Goal: Task Accomplishment & Management: Use online tool/utility

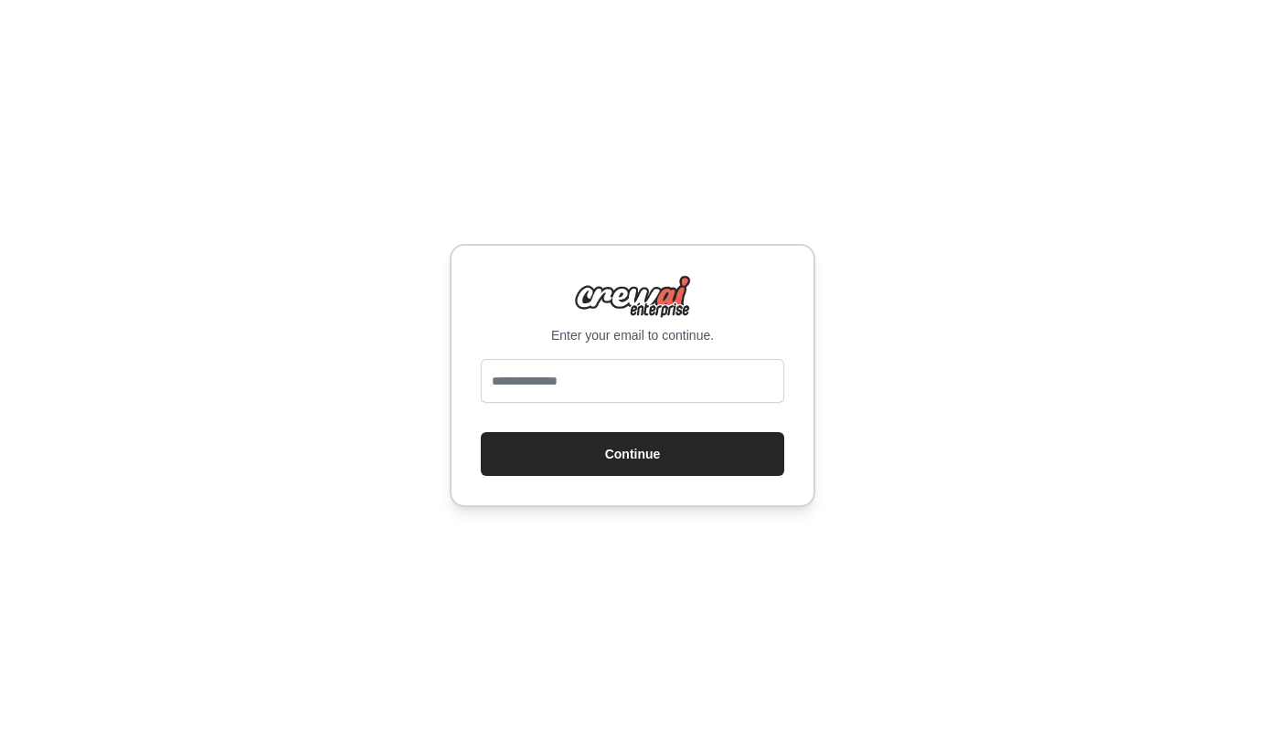
click at [712, 357] on div "Enter your email to continue. Continue" at bounding box center [633, 375] width 366 height 263
click at [674, 376] on input "email" at bounding box center [632, 381] width 303 height 44
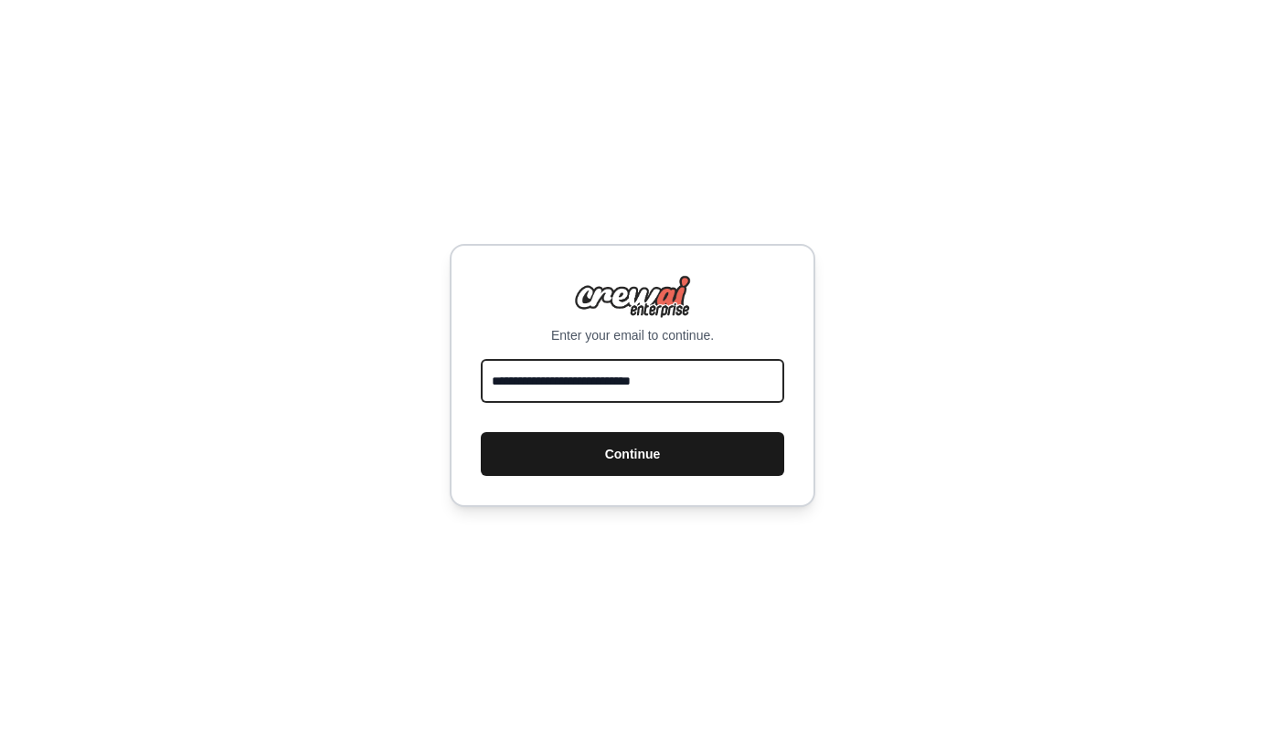
type input "**********"
click at [652, 440] on button "Continue" at bounding box center [632, 454] width 303 height 44
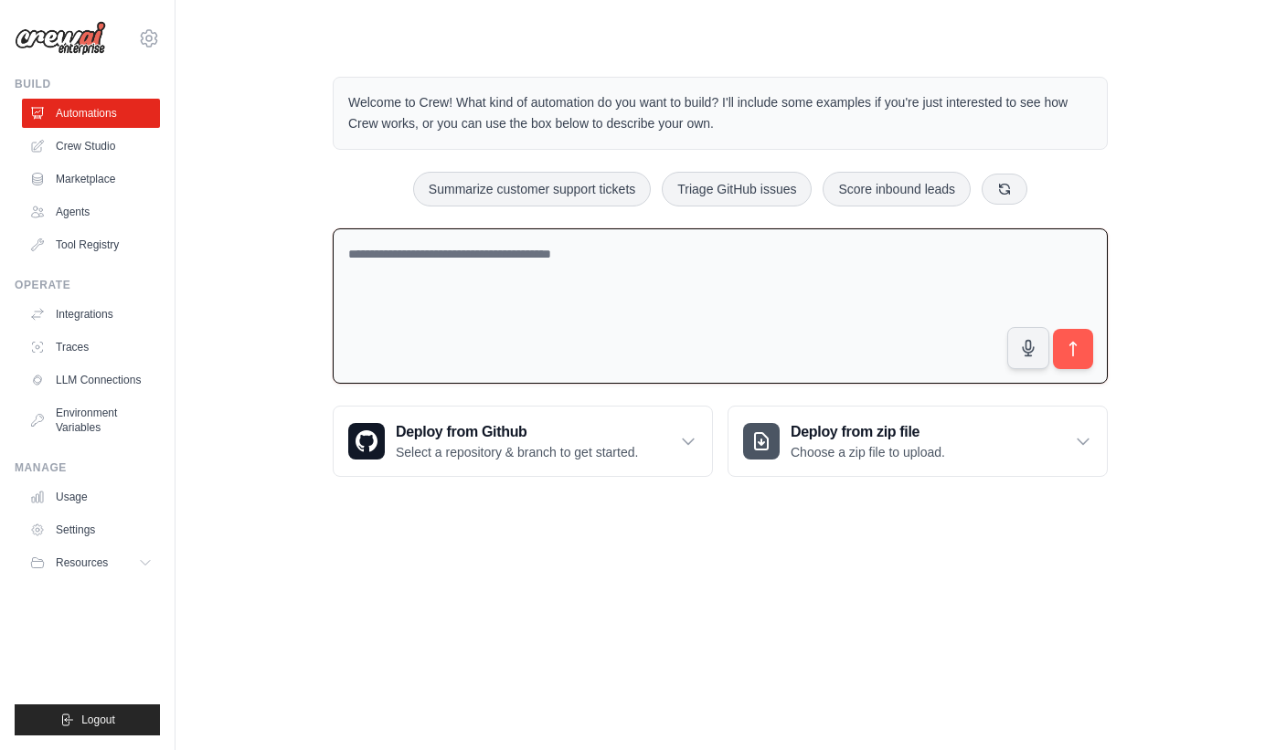
click at [572, 242] on textarea at bounding box center [720, 307] width 775 height 156
type textarea "**********"
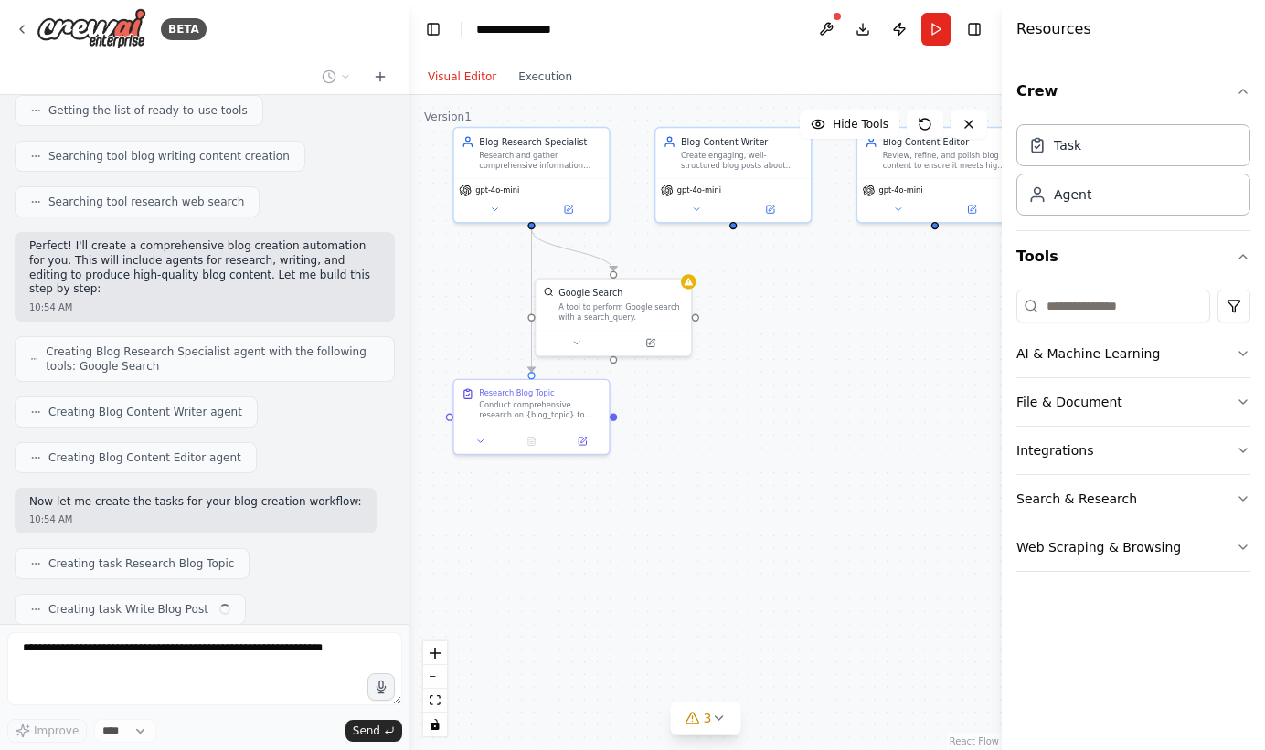
scroll to position [289, 0]
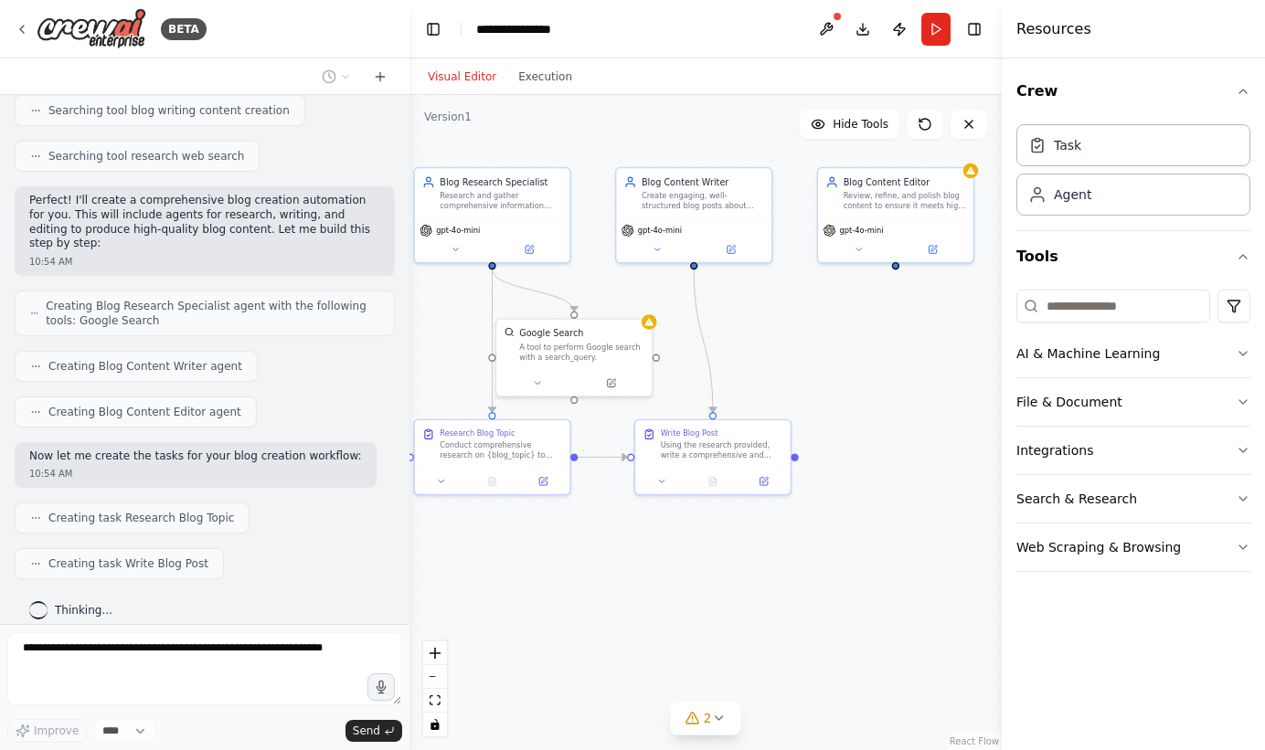
drag, startPoint x: 930, startPoint y: 452, endPoint x: 719, endPoint y: 381, distance: 222.9
click at [719, 381] on div ".deletable-edge-delete-btn { width: 20px; height: 20px; border: 0px solid #ffff…" at bounding box center [705, 422] width 592 height 655
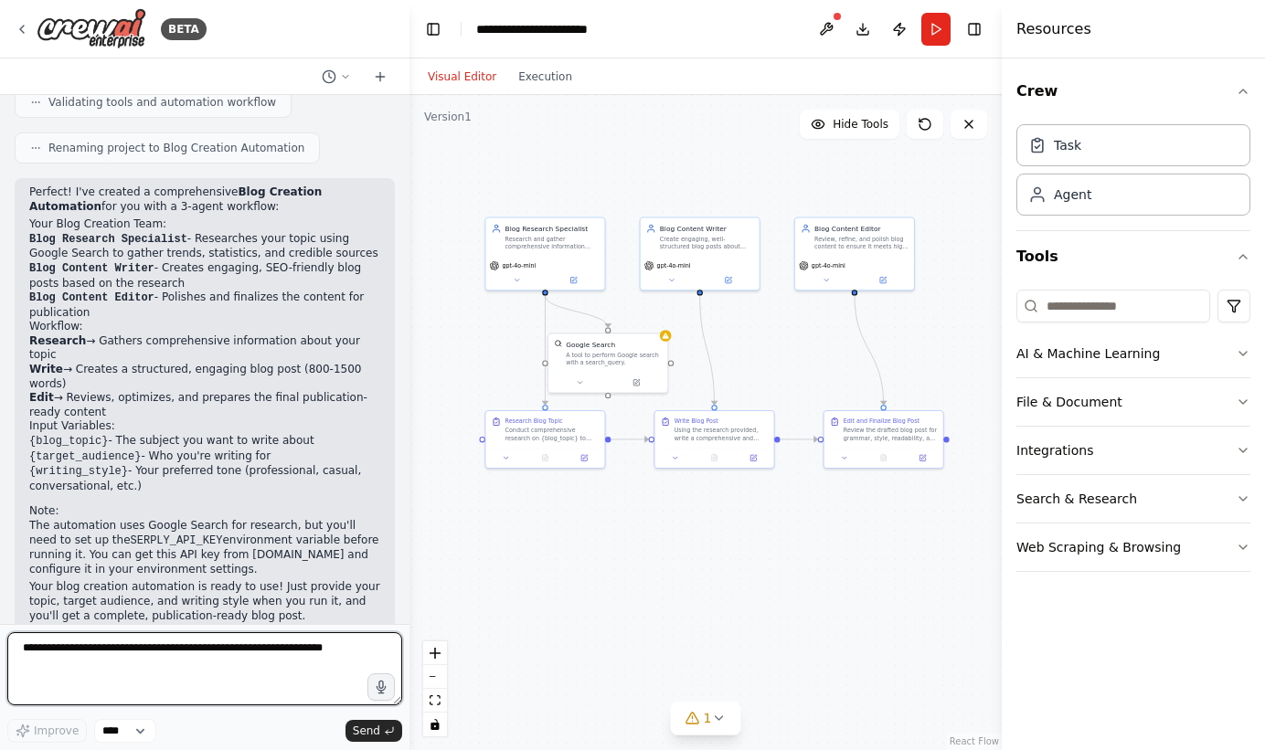
scroll to position [919, 0]
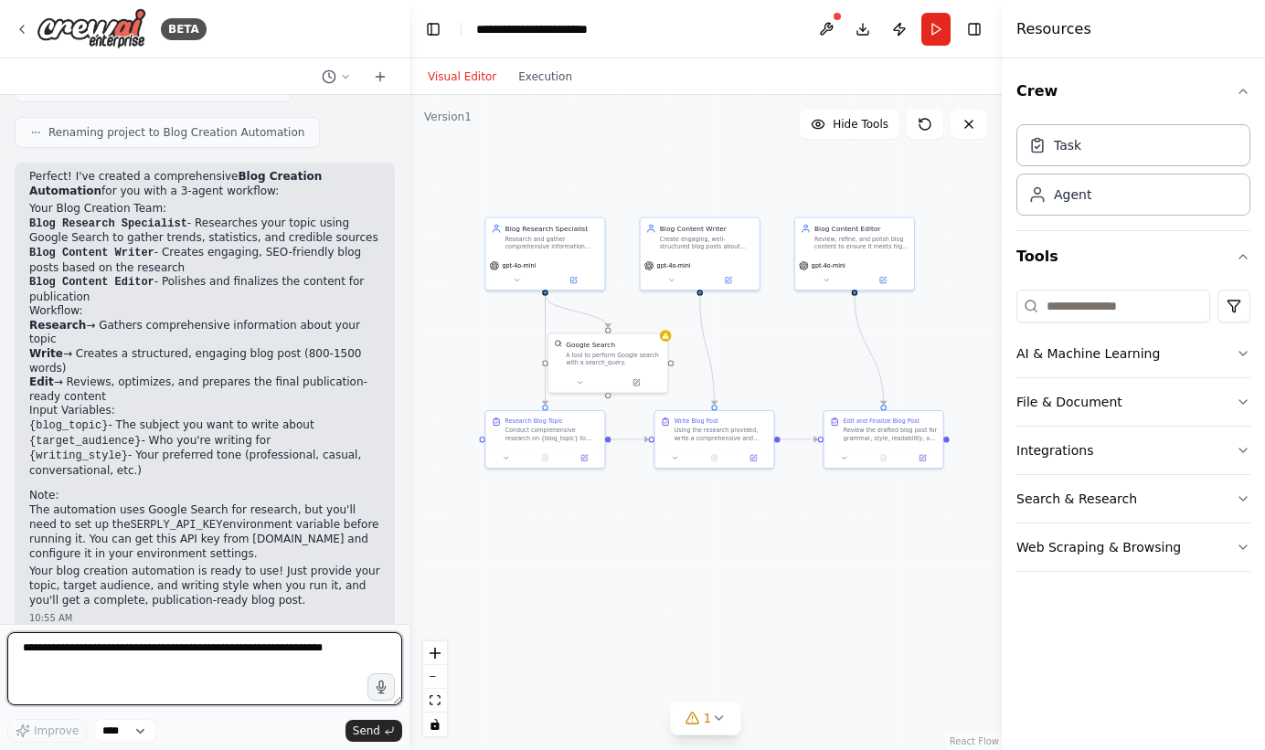
click at [196, 659] on textarea at bounding box center [204, 669] width 395 height 73
click at [324, 650] on textarea at bounding box center [204, 669] width 395 height 73
click at [528, 243] on div "Research and gather comprehensive information about {blog_topic}, including cur…" at bounding box center [552, 241] width 94 height 16
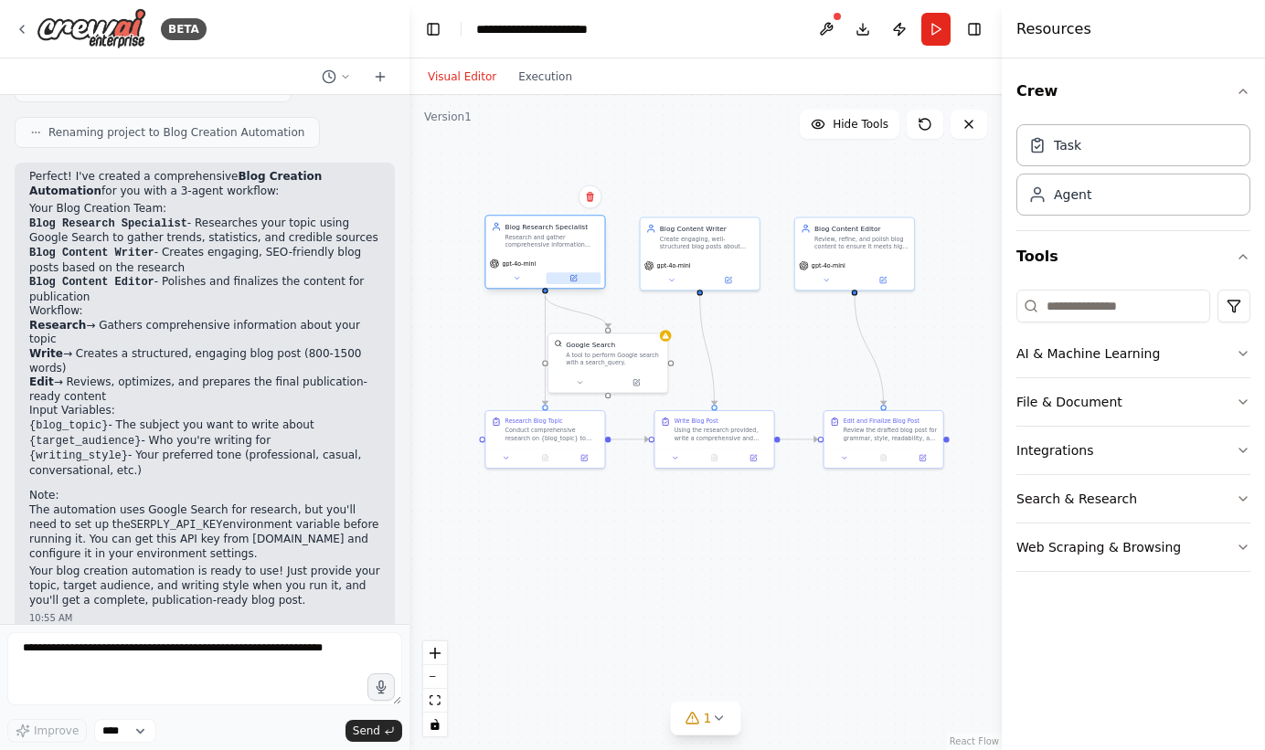
click at [579, 282] on button at bounding box center [574, 278] width 55 height 12
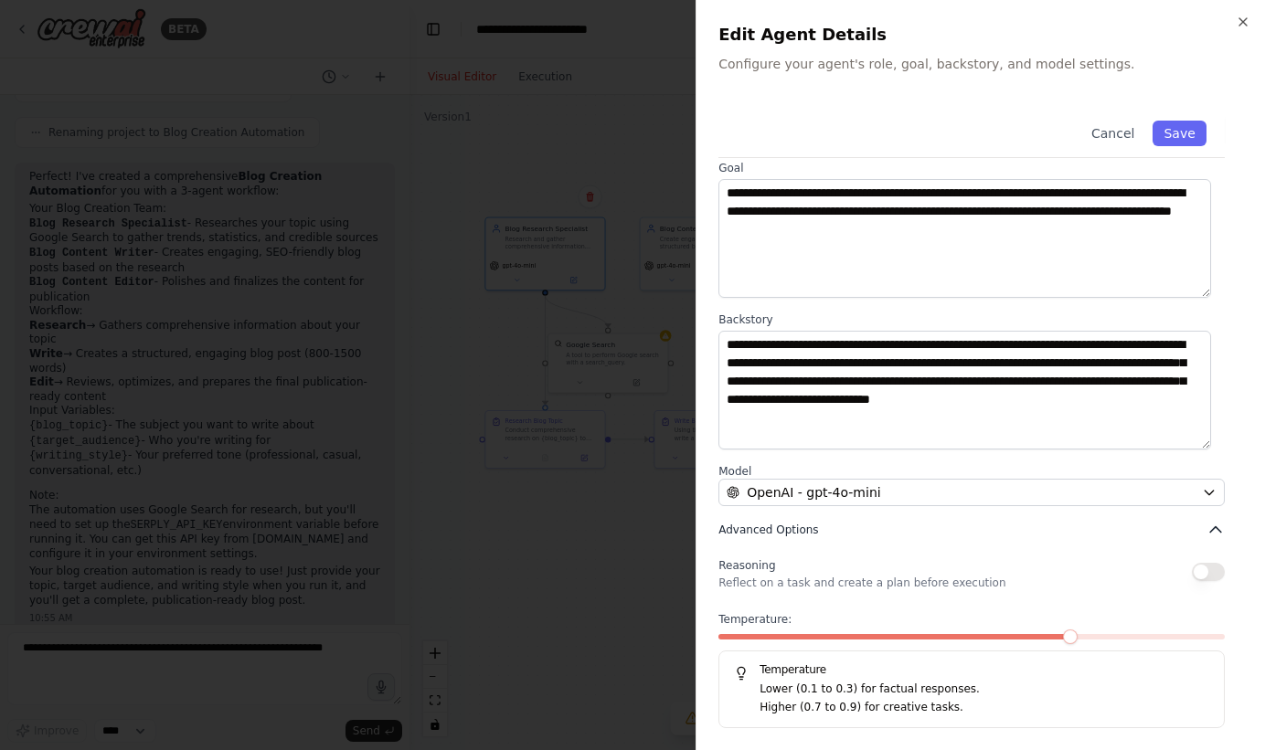
scroll to position [0, 0]
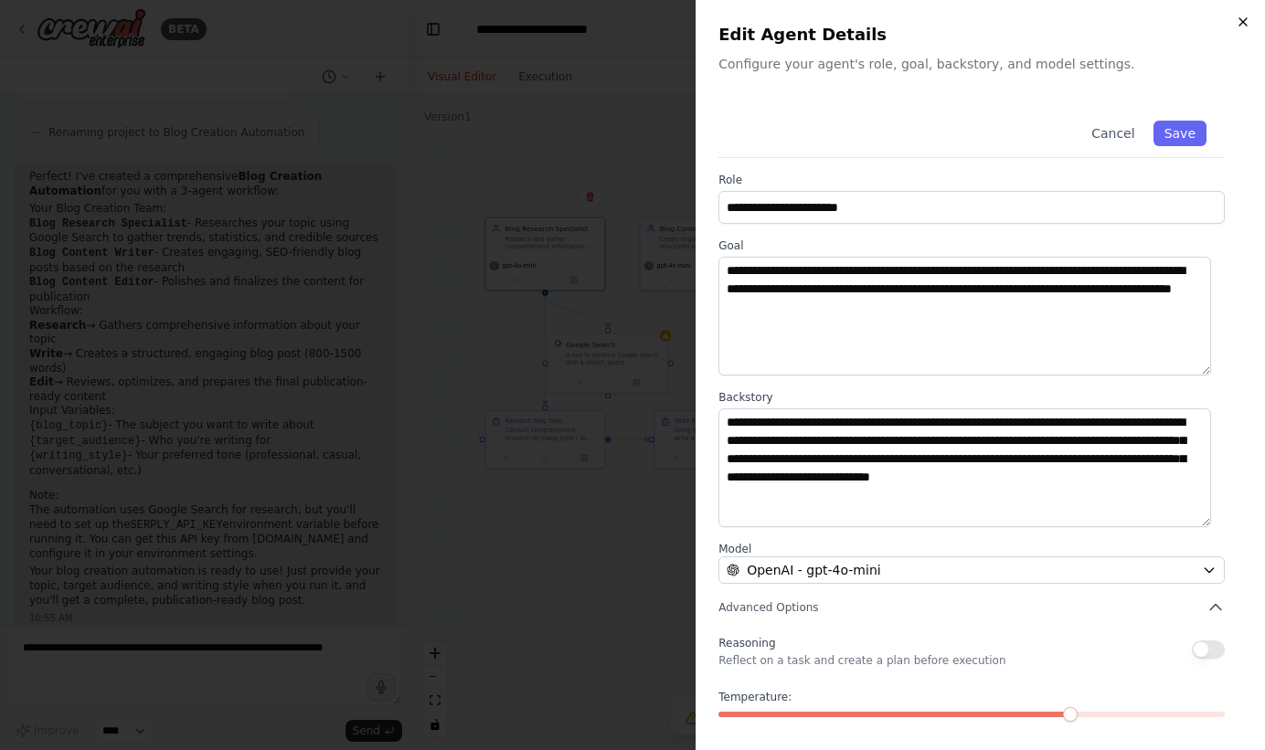
click at [1243, 23] on icon "button" at bounding box center [1242, 21] width 7 height 7
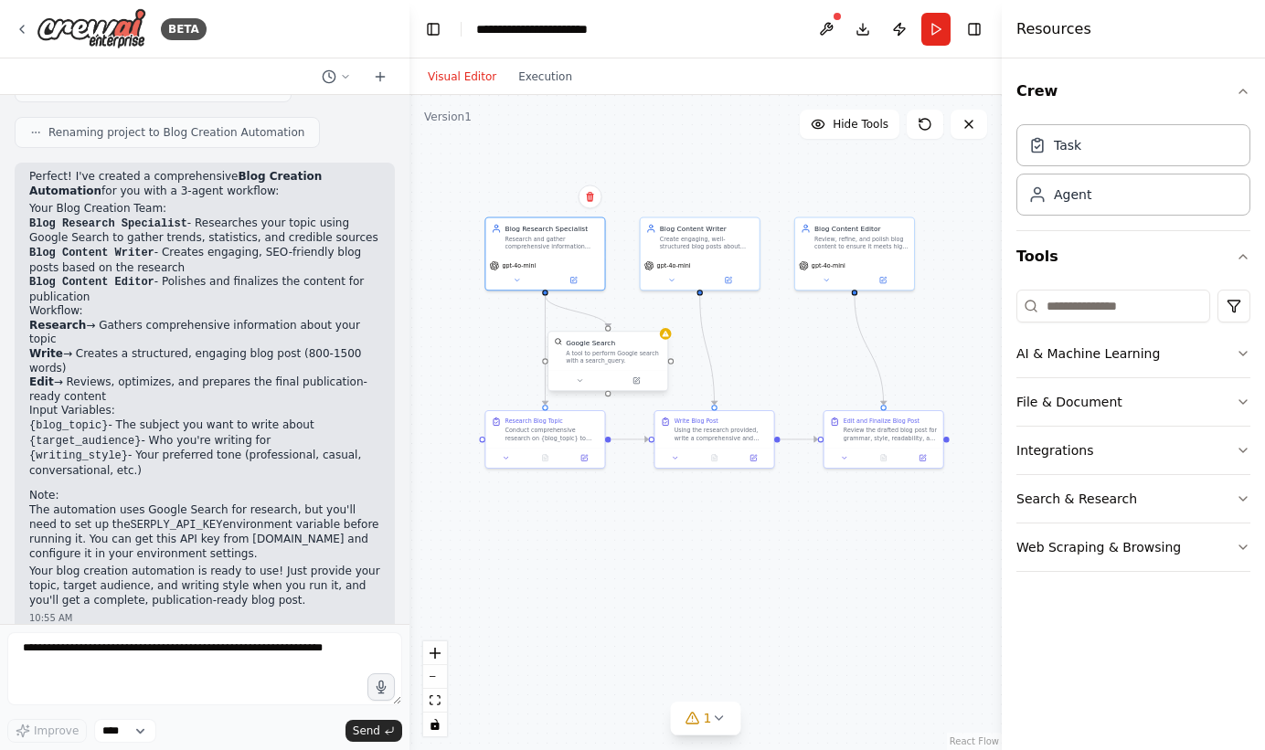
click at [617, 355] on div "A tool to perform Google search with a search_query." at bounding box center [614, 357] width 96 height 16
click at [560, 443] on div "Research Blog Topic Conduct comprehensive research on {blog_topic} to gather cu…" at bounding box center [544, 427] width 119 height 37
click at [531, 267] on span "gpt-4o-mini" at bounding box center [519, 263] width 34 height 7
click at [573, 230] on div "Blog Research Specialist" at bounding box center [552, 227] width 94 height 10
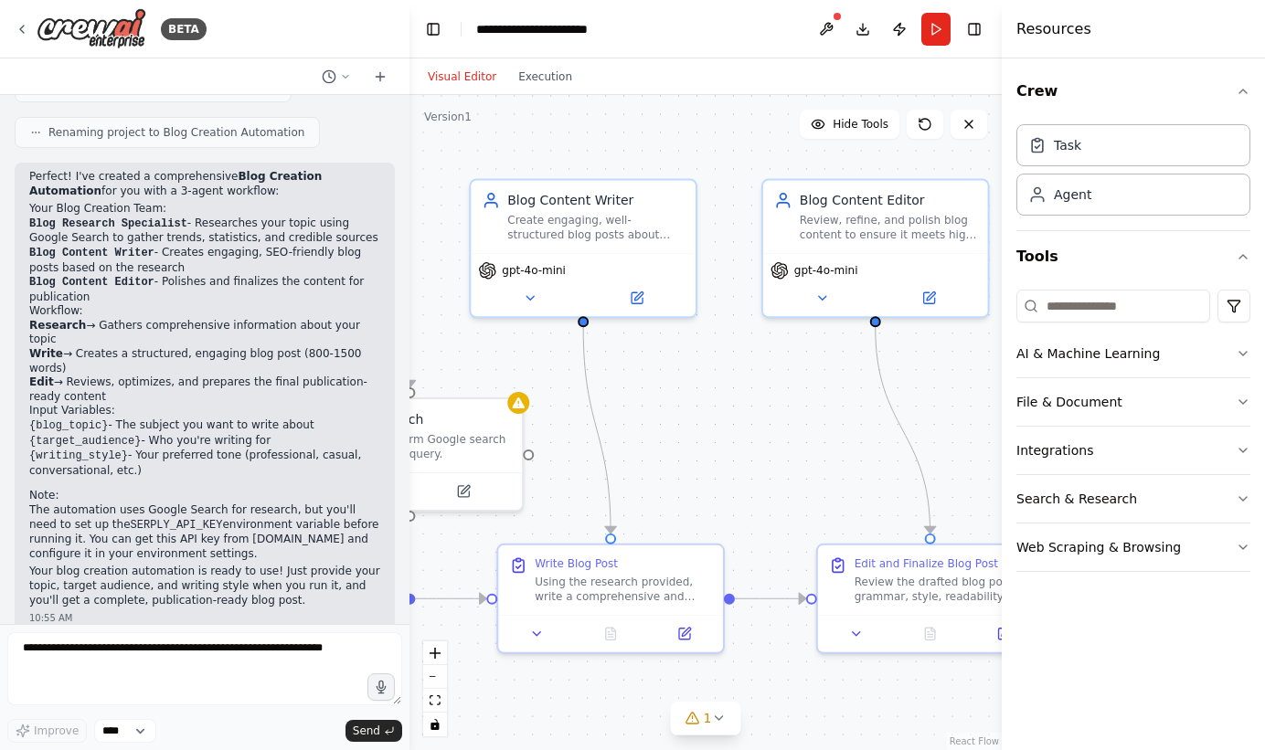
drag, startPoint x: 486, startPoint y: 395, endPoint x: 232, endPoint y: 370, distance: 255.3
click at [409, 370] on div ".deletable-edge-delete-btn { width: 20px; height: 20px; border: 0px solid #ffff…" at bounding box center [705, 422] width 592 height 655
click at [640, 301] on icon at bounding box center [636, 293] width 15 height 15
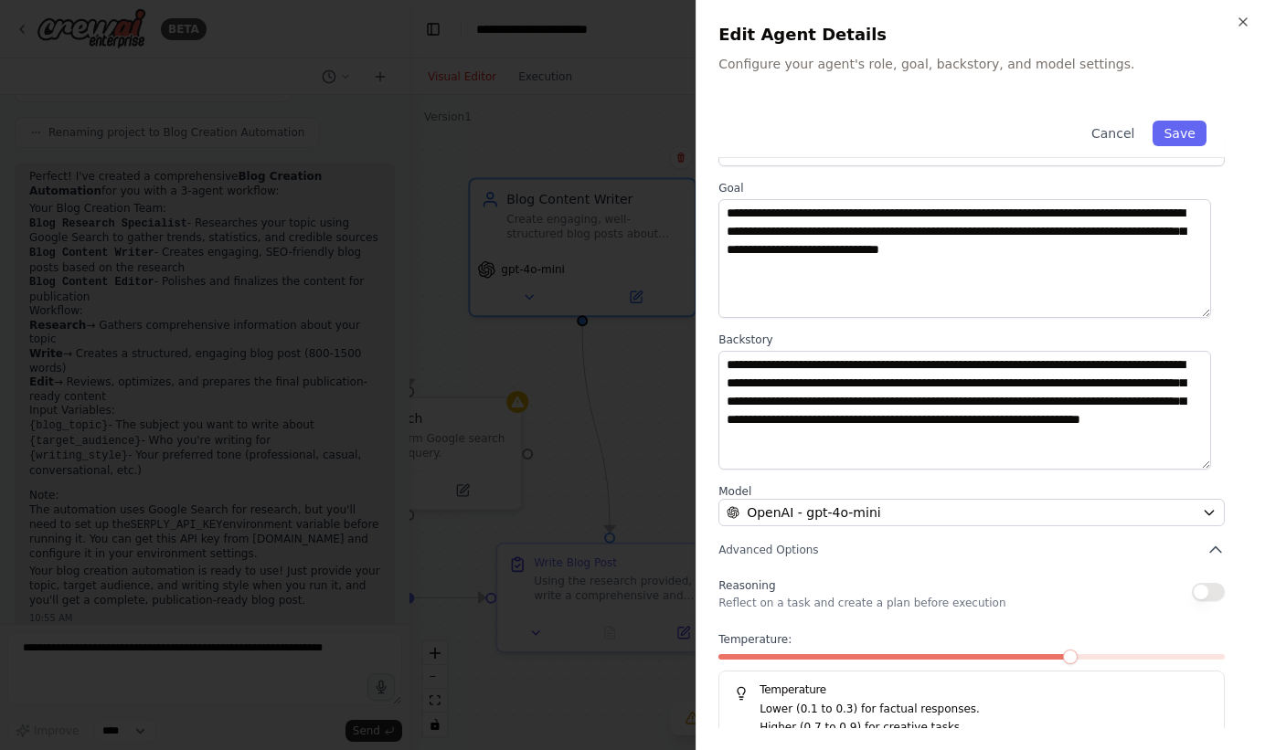
scroll to position [78, 0]
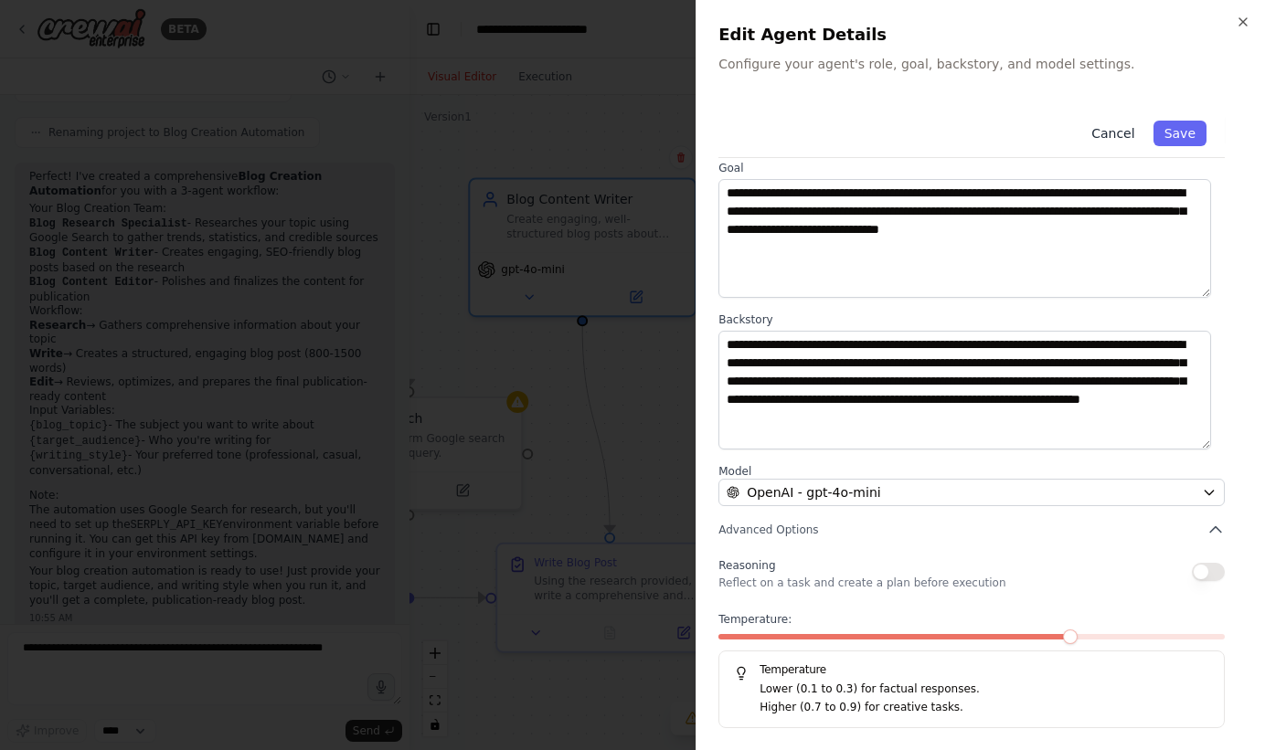
click at [1118, 141] on button "Cancel" at bounding box center [1112, 134] width 65 height 26
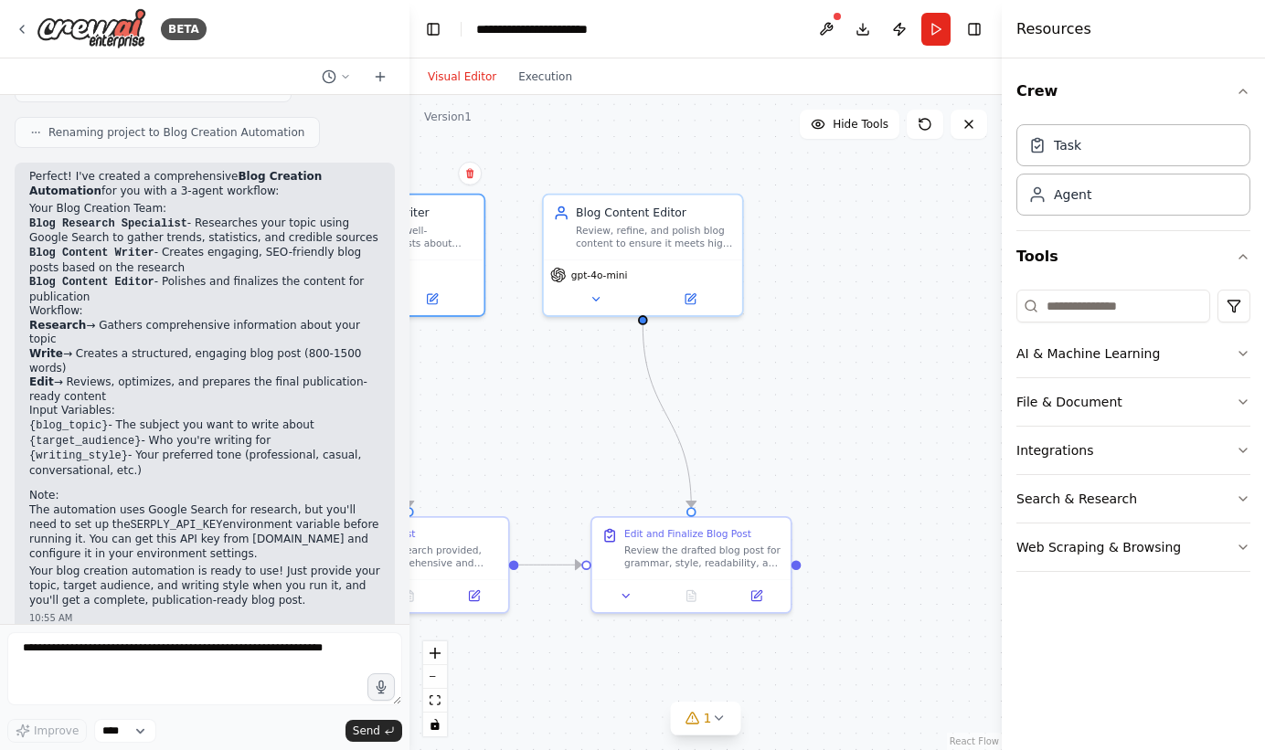
drag, startPoint x: 792, startPoint y: 440, endPoint x: 579, endPoint y: 420, distance: 213.9
click at [579, 420] on div ".deletable-edge-delete-btn { width: 20px; height: 20px; border: 0px solid #ffff…" at bounding box center [705, 422] width 592 height 655
click at [627, 599] on icon at bounding box center [626, 593] width 13 height 13
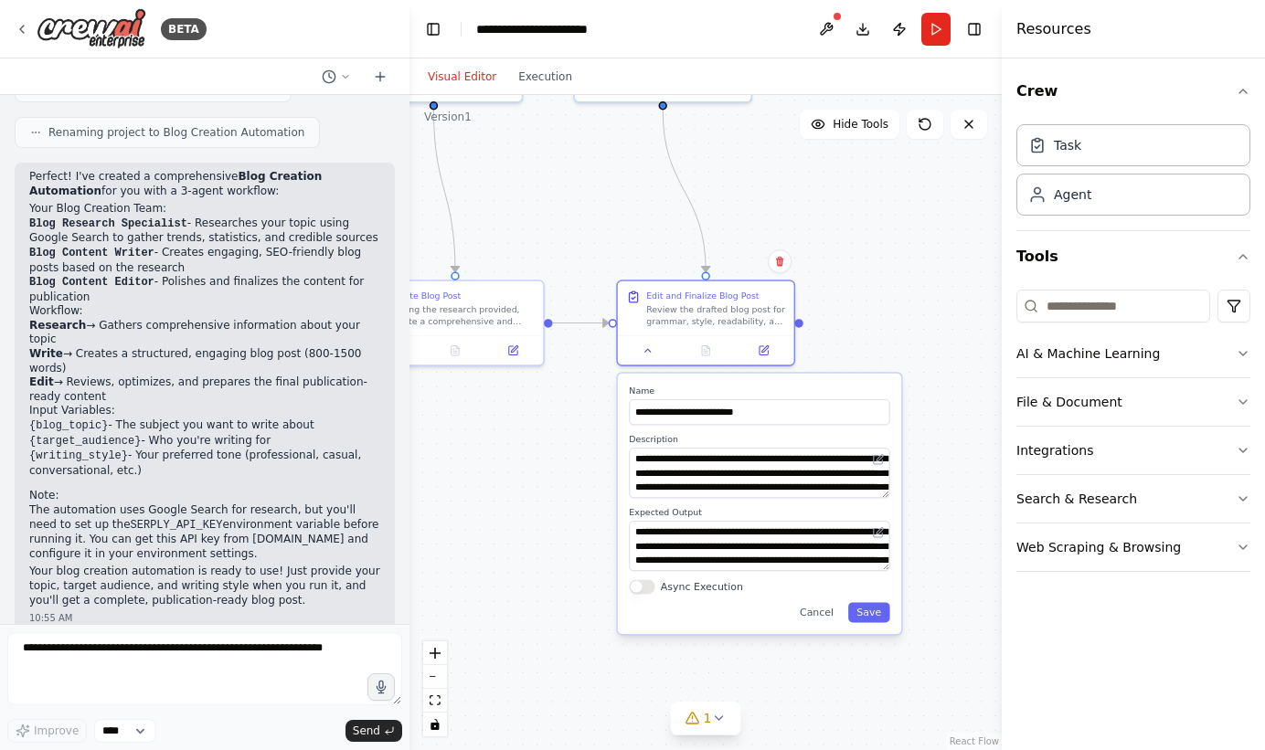
drag, startPoint x: 870, startPoint y: 468, endPoint x: 870, endPoint y: 241, distance: 226.7
click at [870, 241] on div ".deletable-edge-delete-btn { width: 20px; height: 20px; border: 0px solid #ffff…" at bounding box center [705, 422] width 592 height 655
click at [827, 614] on button "Cancel" at bounding box center [817, 612] width 51 height 20
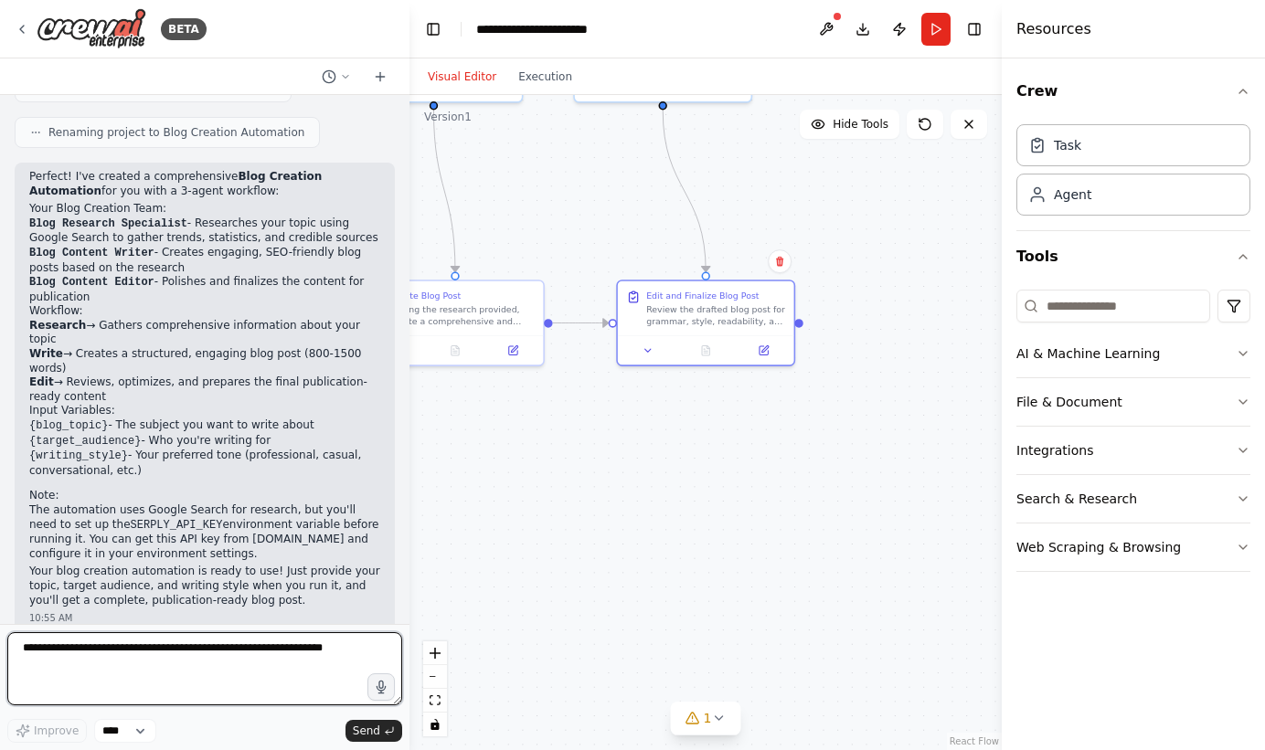
click at [301, 655] on textarea at bounding box center [204, 669] width 395 height 73
type textarea "**********"
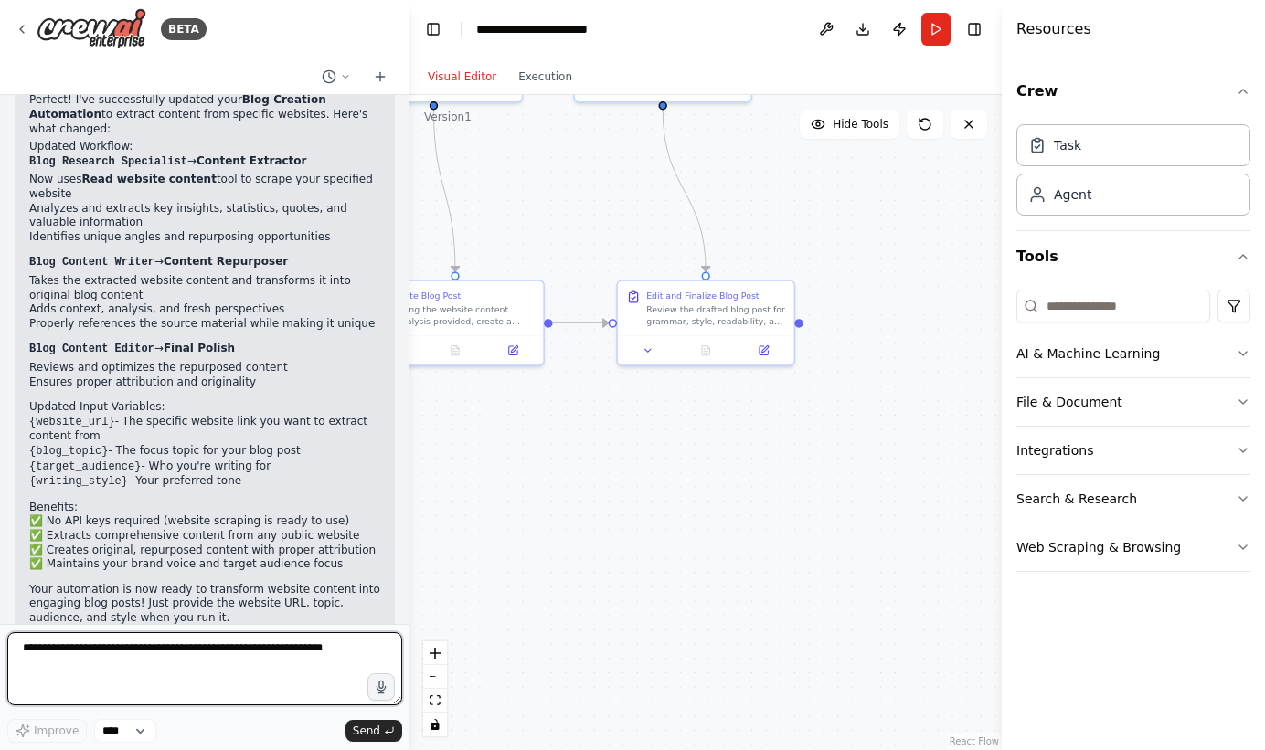
scroll to position [2455, 0]
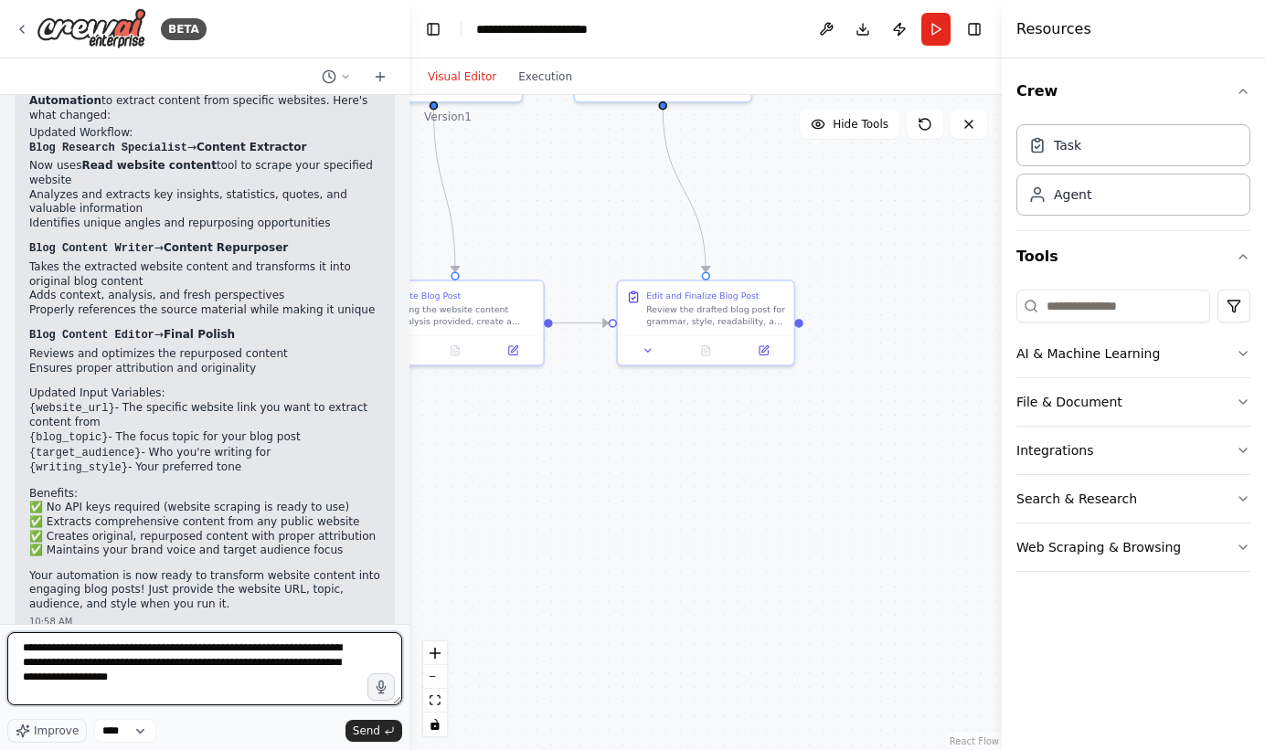
paste textarea "**********"
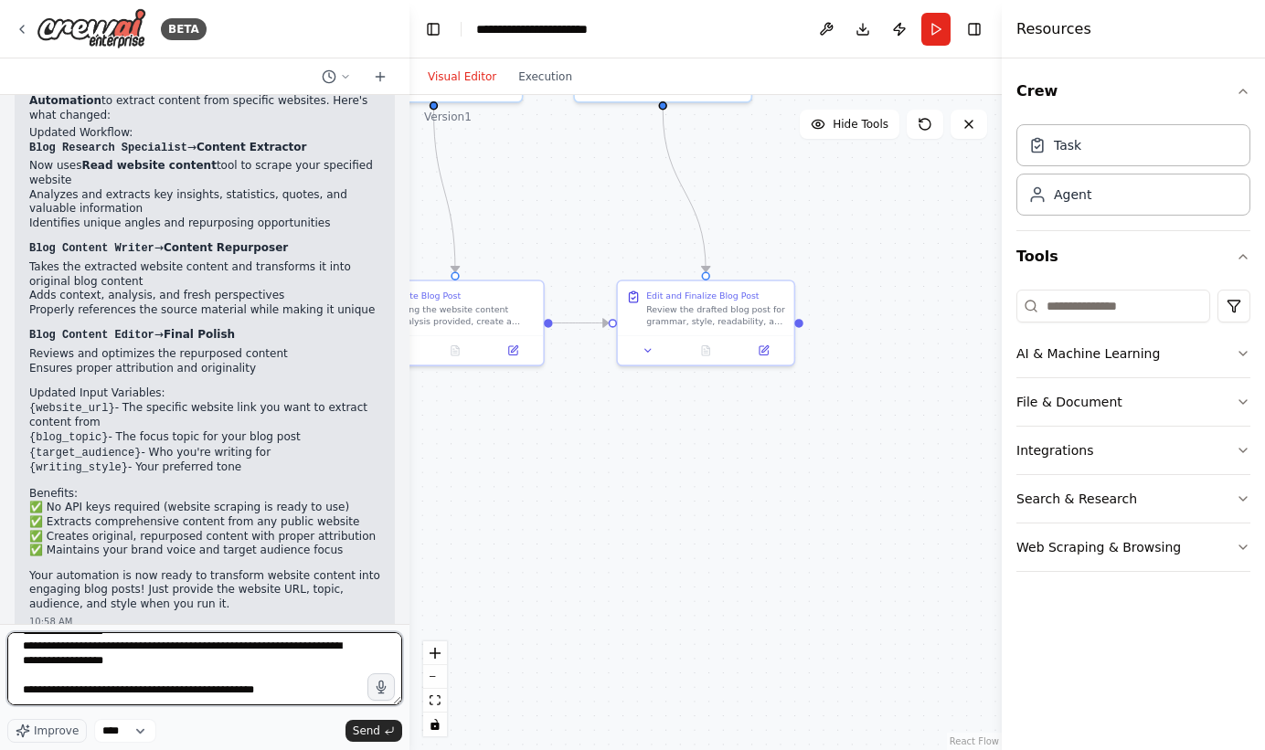
scroll to position [82, 0]
paste textarea "**********"
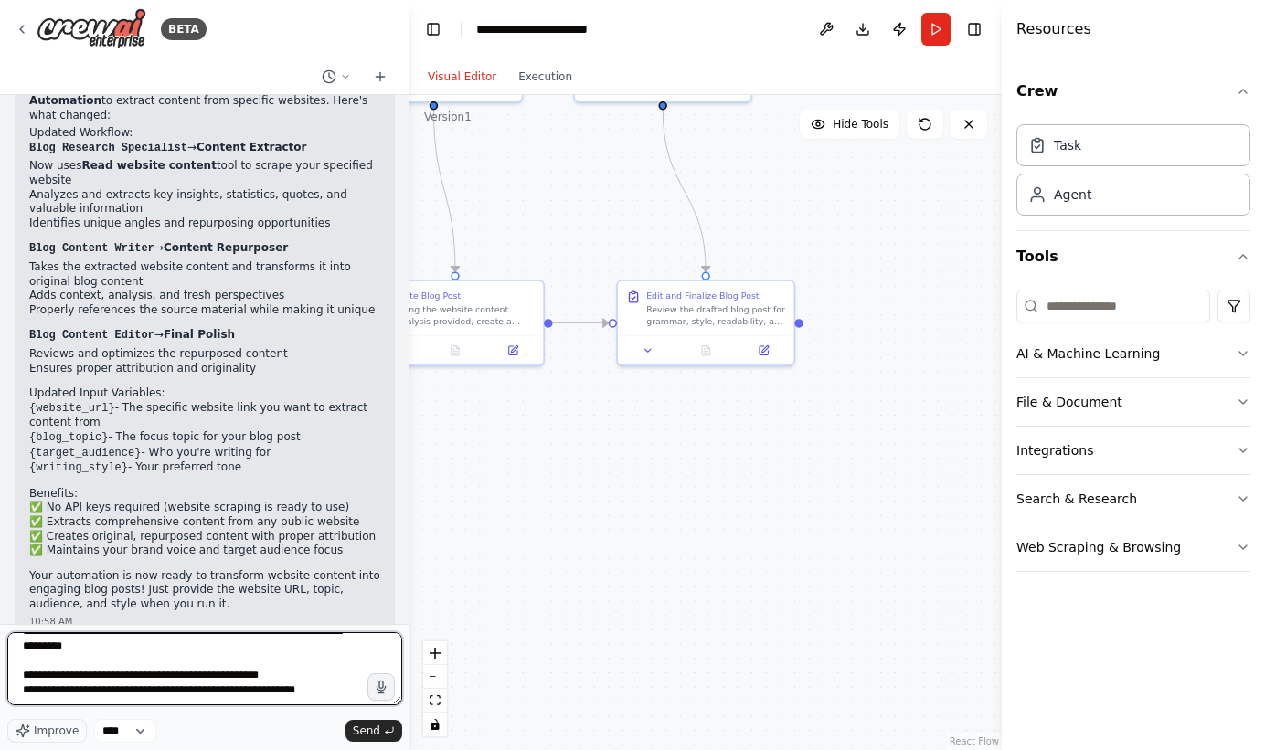
scroll to position [7467, 0]
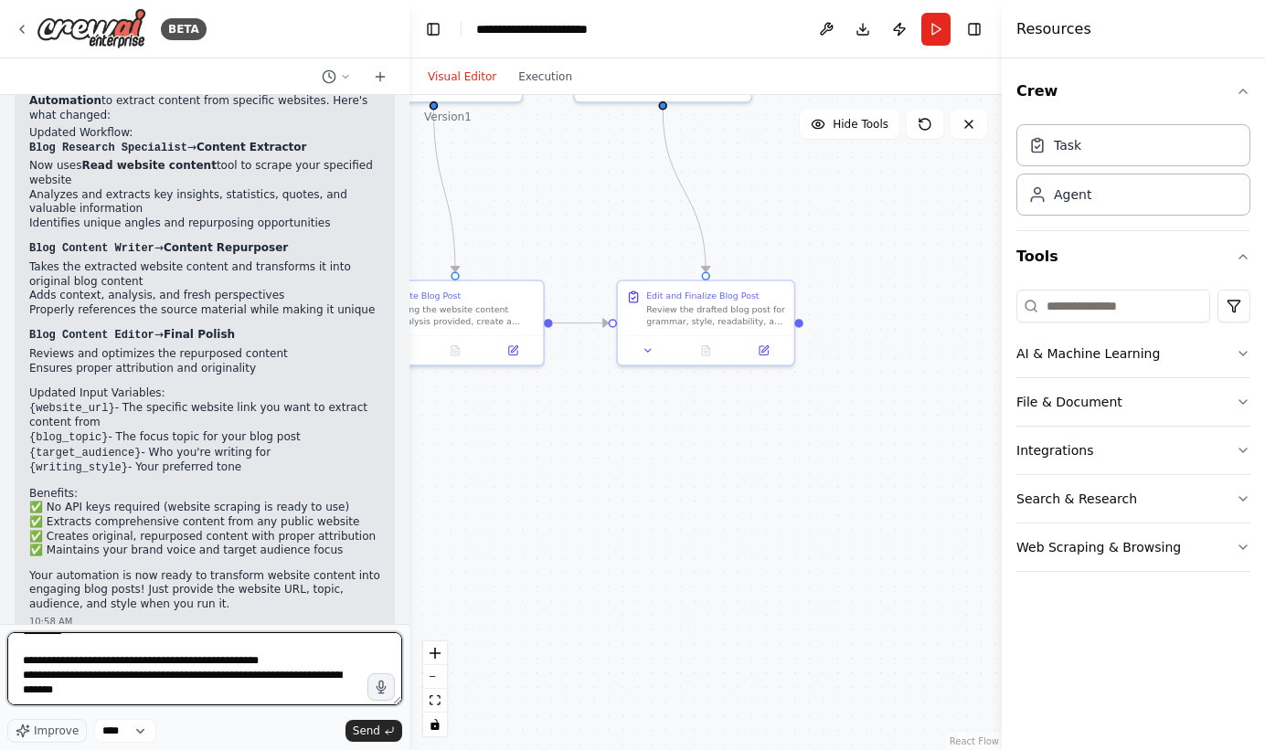
click at [45, 706] on textarea at bounding box center [204, 669] width 395 height 73
click at [158, 700] on textarea at bounding box center [204, 669] width 395 height 73
type textarea "**********"
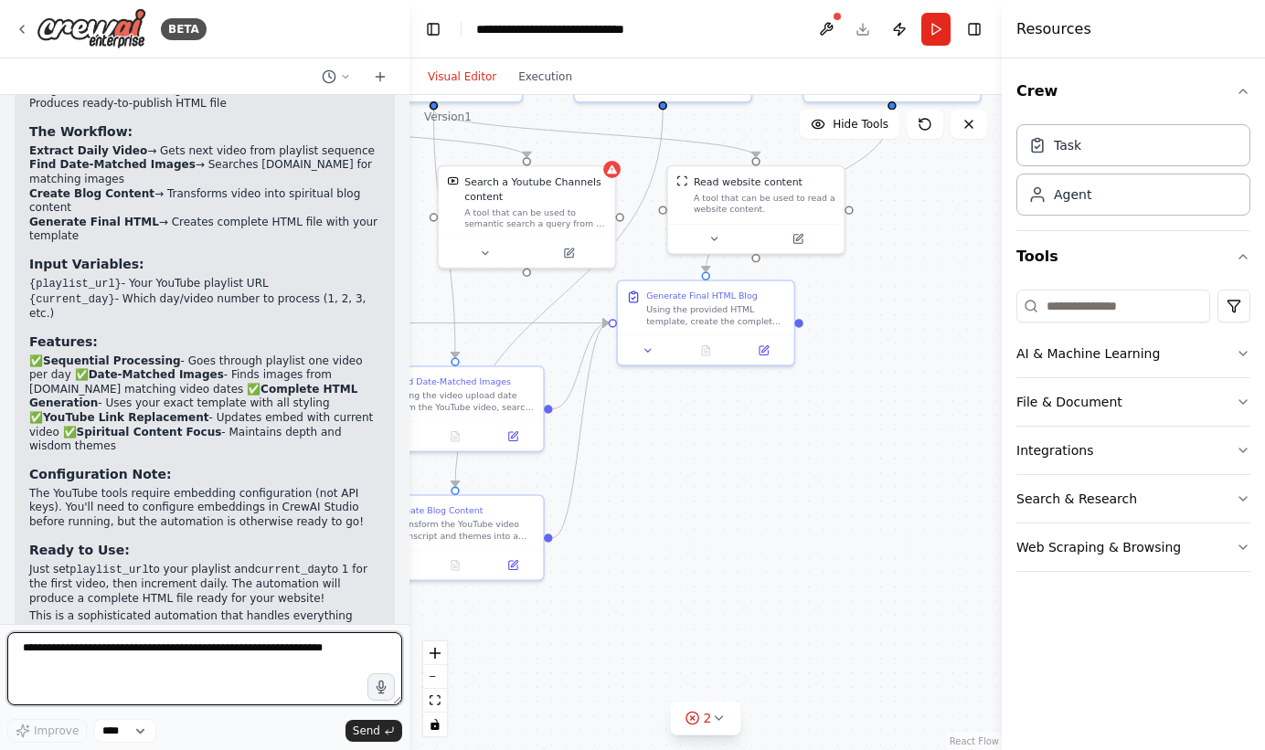
scroll to position [10888, 0]
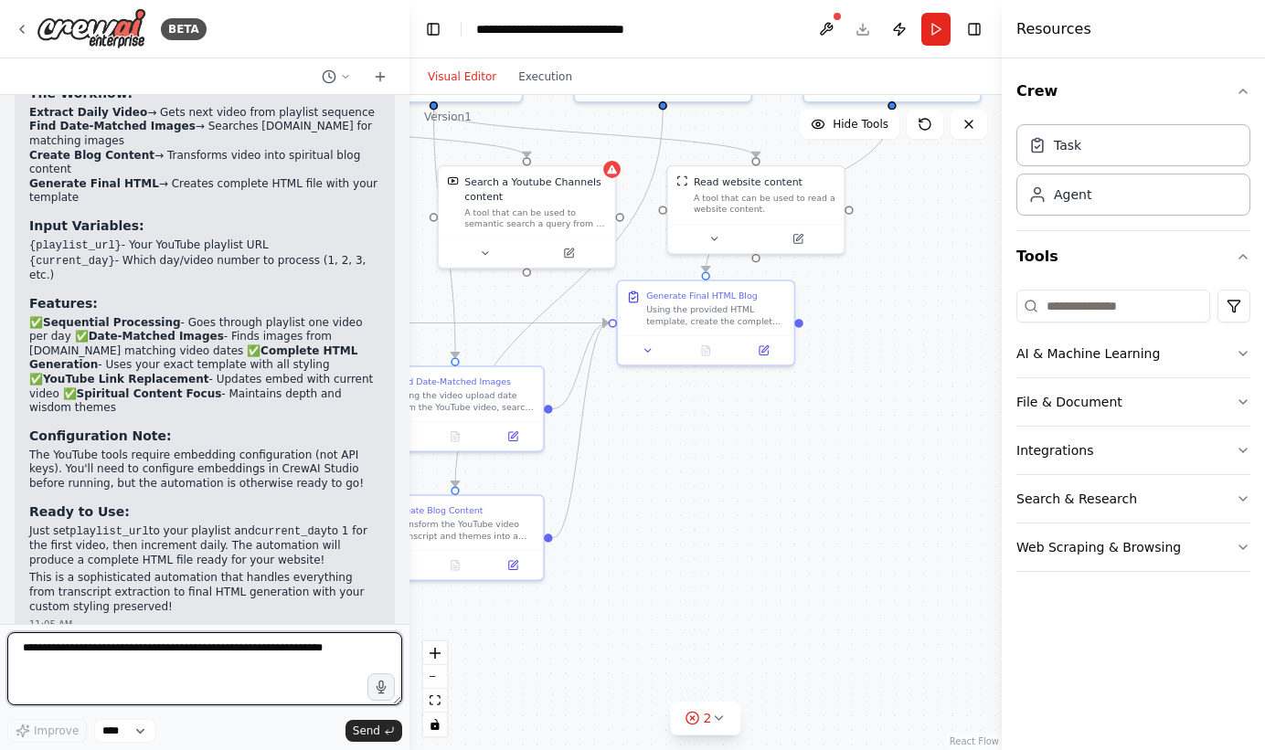
click at [188, 652] on textarea at bounding box center [204, 669] width 395 height 73
drag, startPoint x: 194, startPoint y: 653, endPoint x: 42, endPoint y: 653, distance: 151.7
click at [42, 653] on textarea "**********" at bounding box center [204, 669] width 395 height 73
paste textarea "**********"
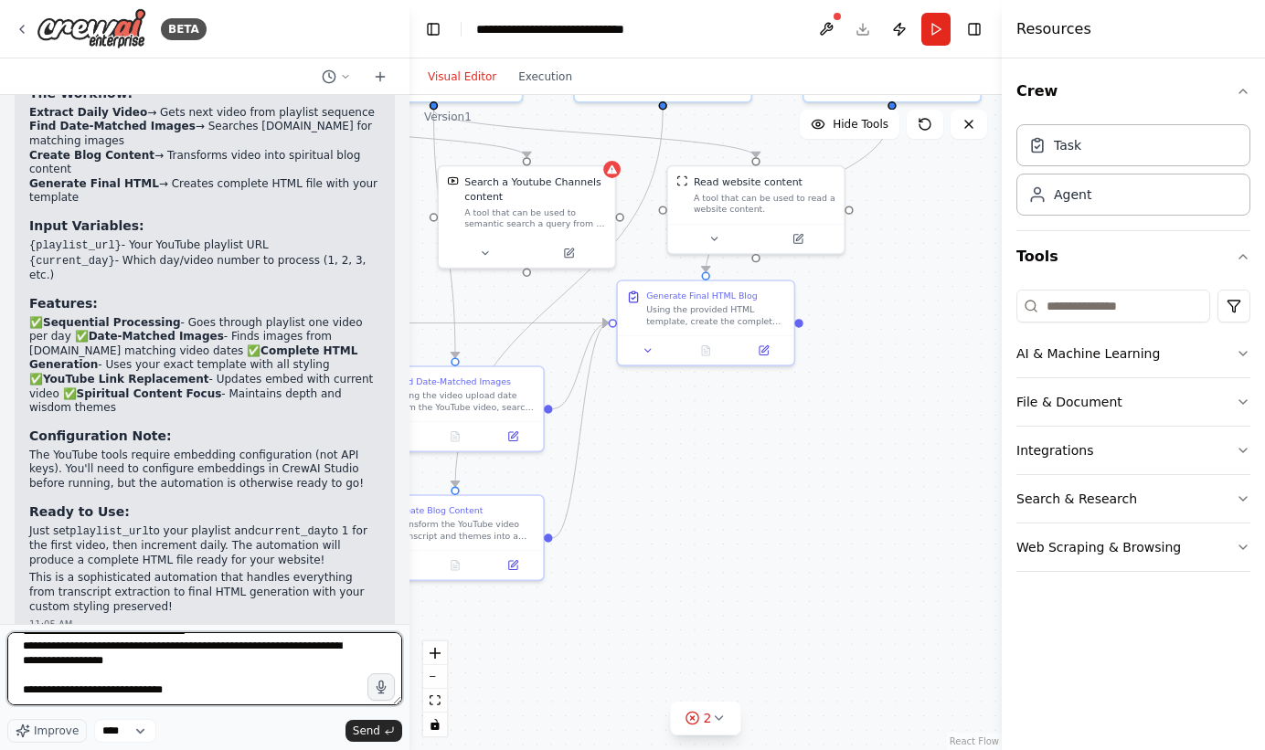
type textarea "**********"
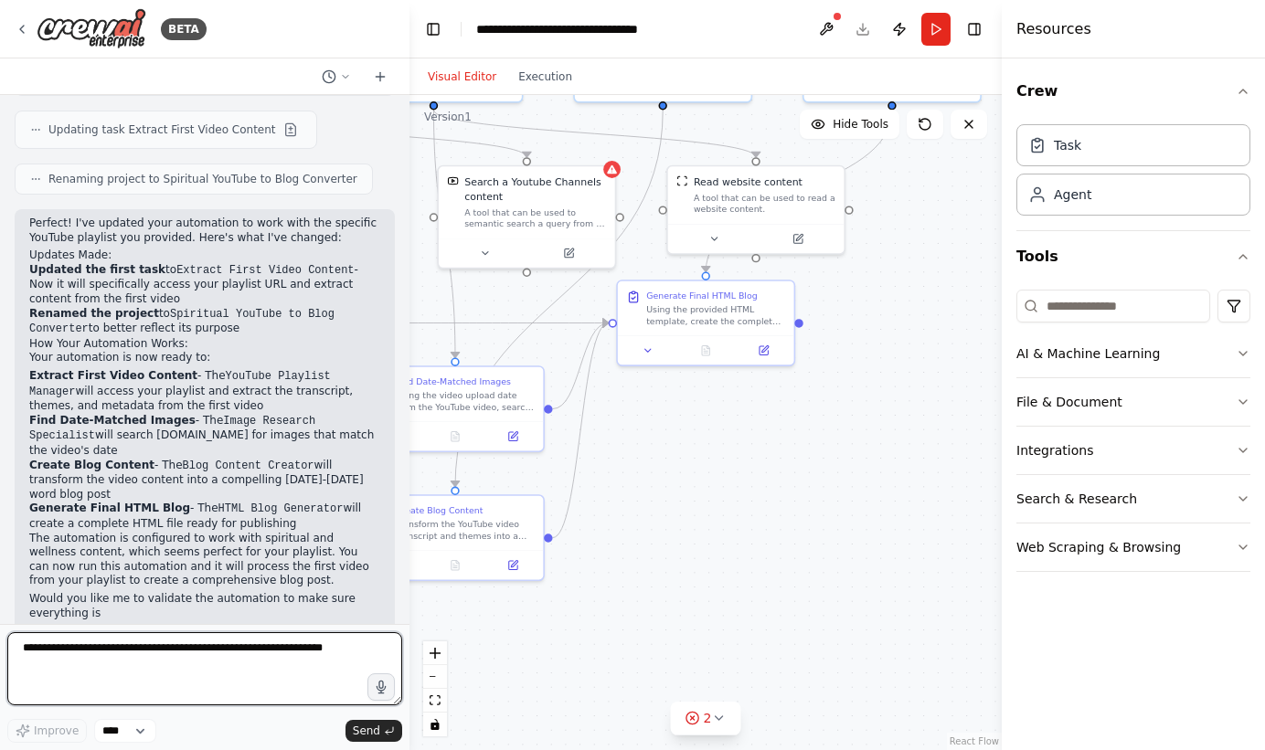
scroll to position [11974, 0]
